Goal: Task Accomplishment & Management: Manage account settings

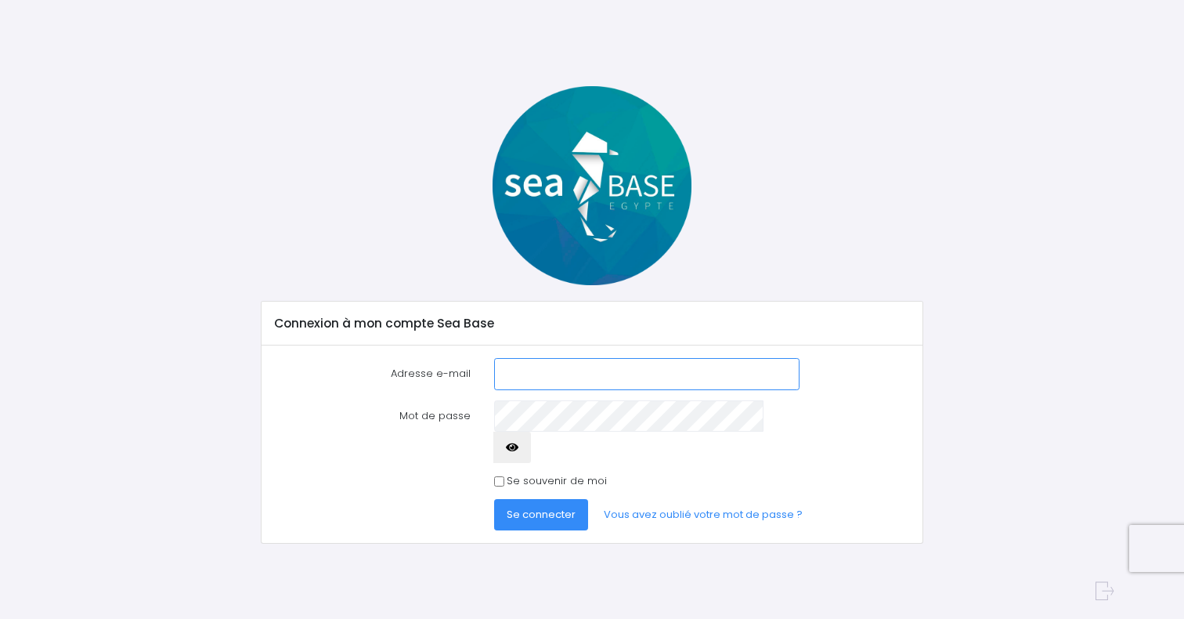
click at [531, 377] on input "Adresse e-mail" at bounding box center [646, 373] width 305 height 31
type input "hello@seasoon.be"
click at [499, 476] on input "Se souvenir de moi" at bounding box center [499, 481] width 10 height 10
checkbox input "true"
click at [523, 507] on span "Se connecter" at bounding box center [541, 514] width 69 height 15
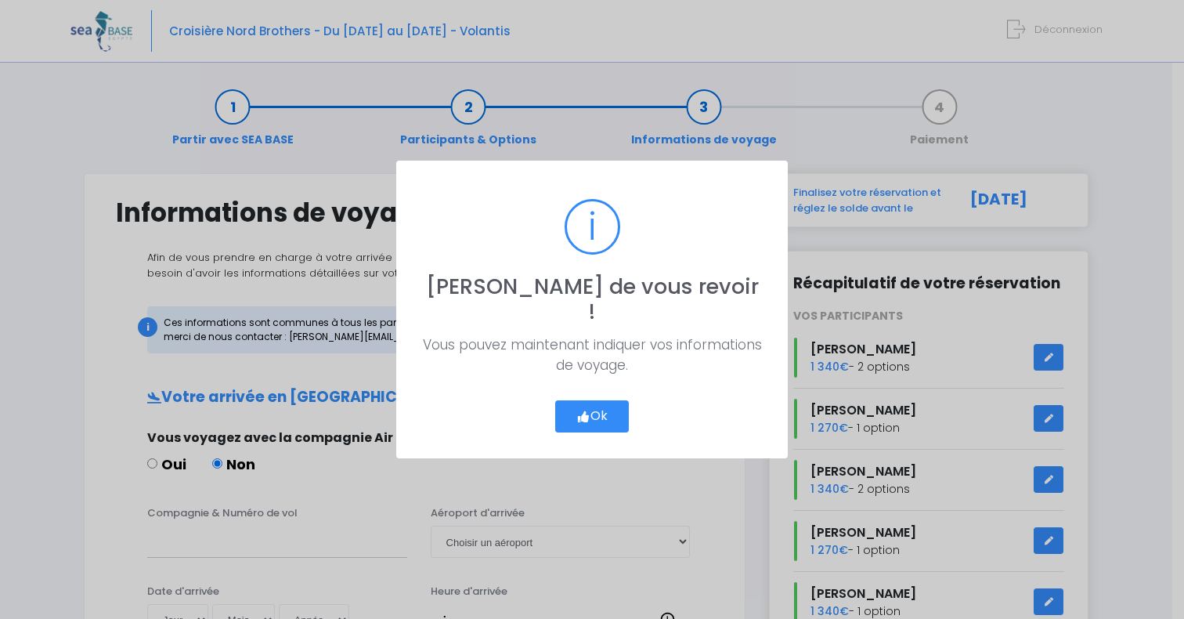
click at [602, 400] on button "Ok" at bounding box center [592, 416] width 74 height 33
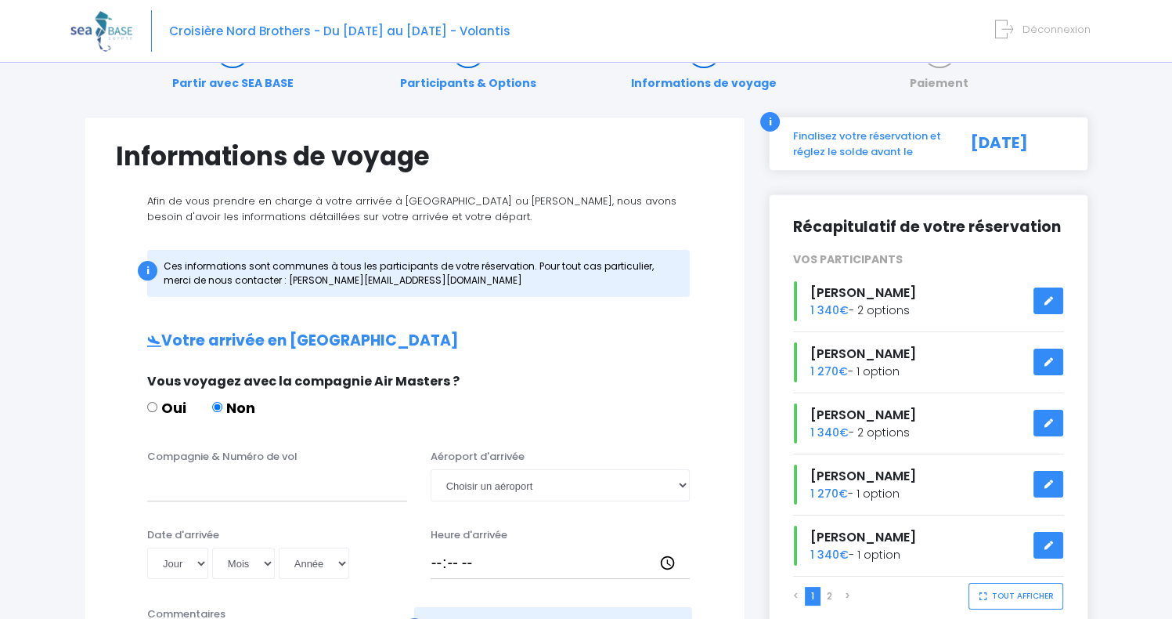
scroll to position [51, 0]
